Goal: Find specific page/section: Find specific page/section

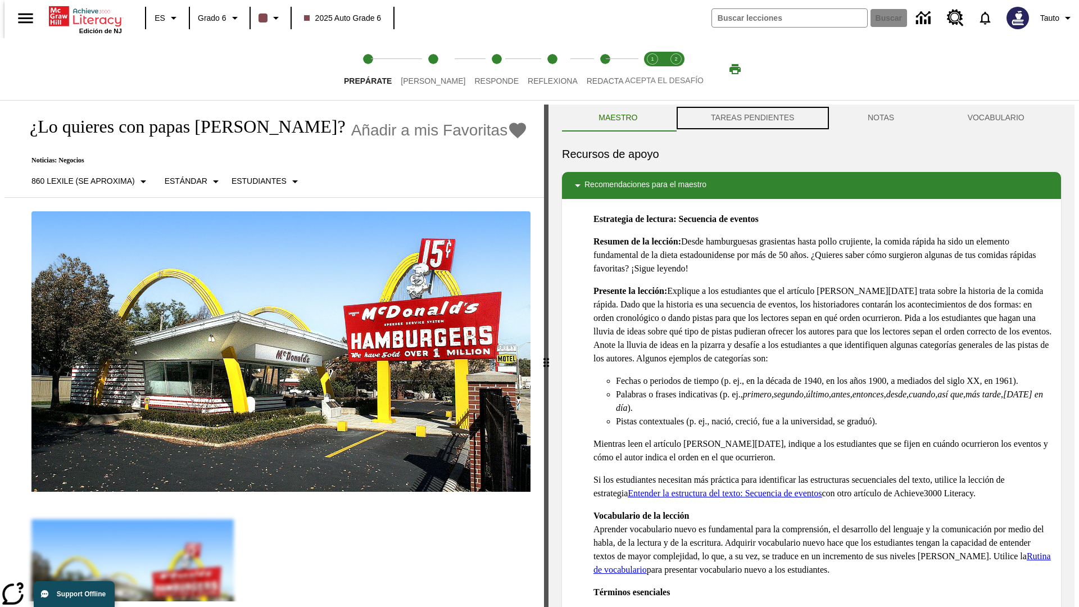
click at [751, 118] on button "TAREAS PENDIENTES" at bounding box center [752, 117] width 157 height 27
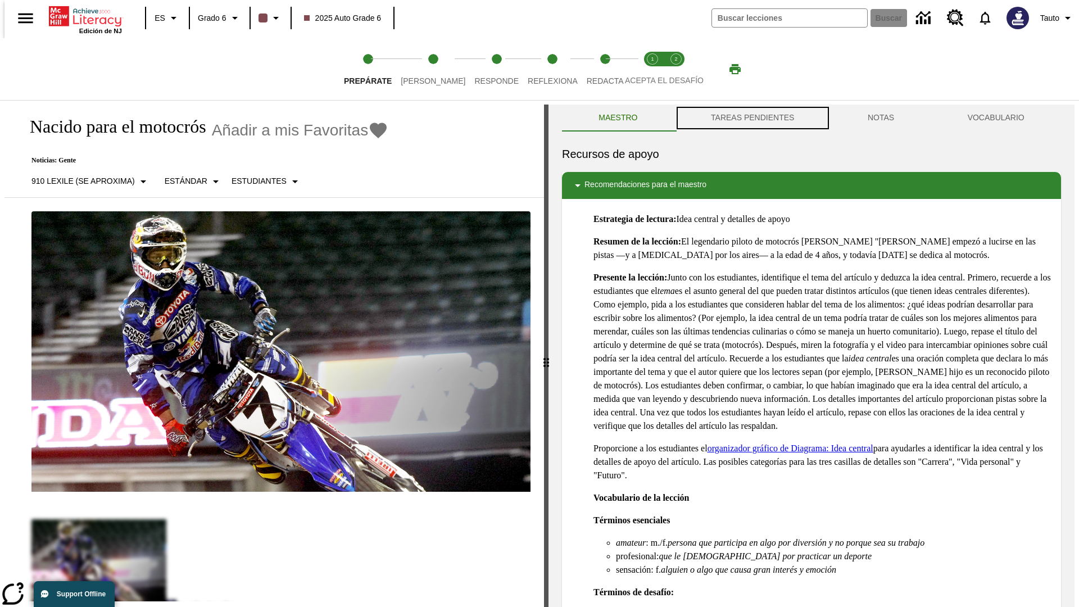
click at [751, 118] on button "TAREAS PENDIENTES" at bounding box center [752, 117] width 157 height 27
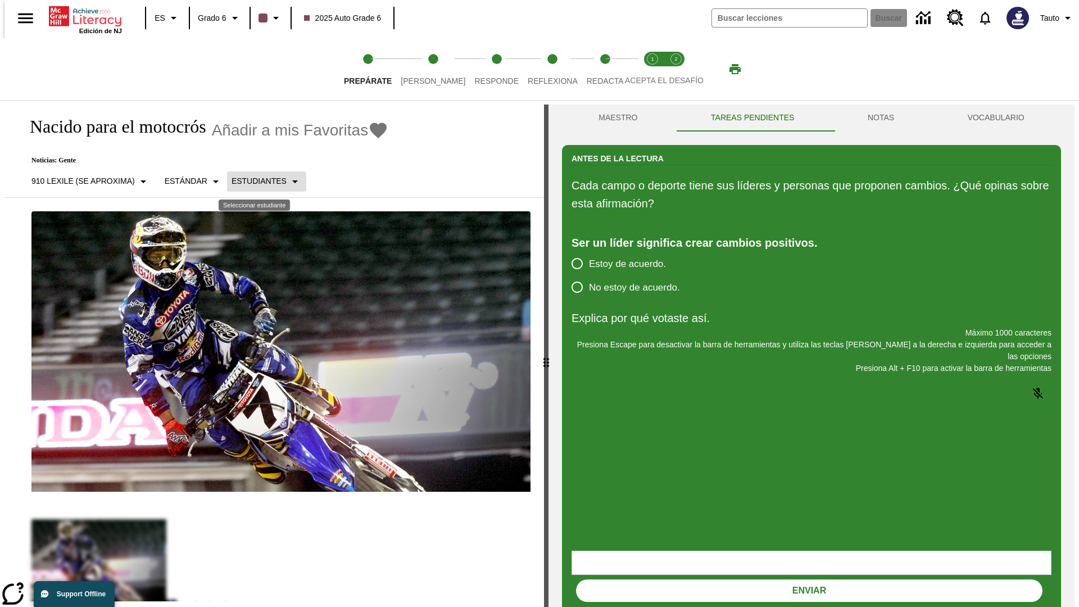
click at [257, 181] on p "Estudiantes" at bounding box center [258, 181] width 55 height 12
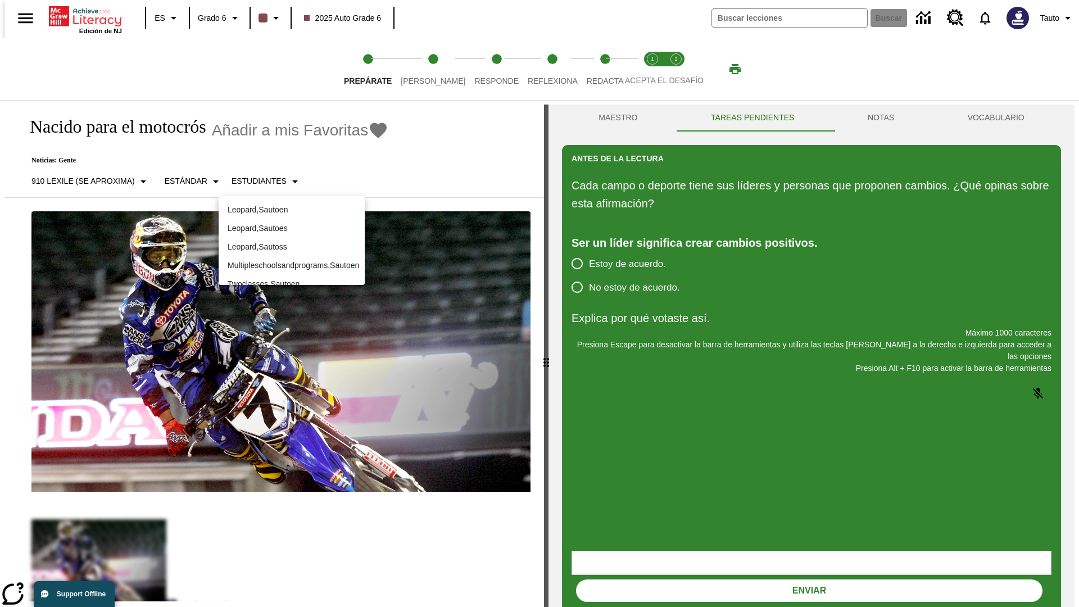
click at [292, 228] on p "Leopard , Sautoes" at bounding box center [292, 228] width 128 height 12
